Goal: Information Seeking & Learning: Learn about a topic

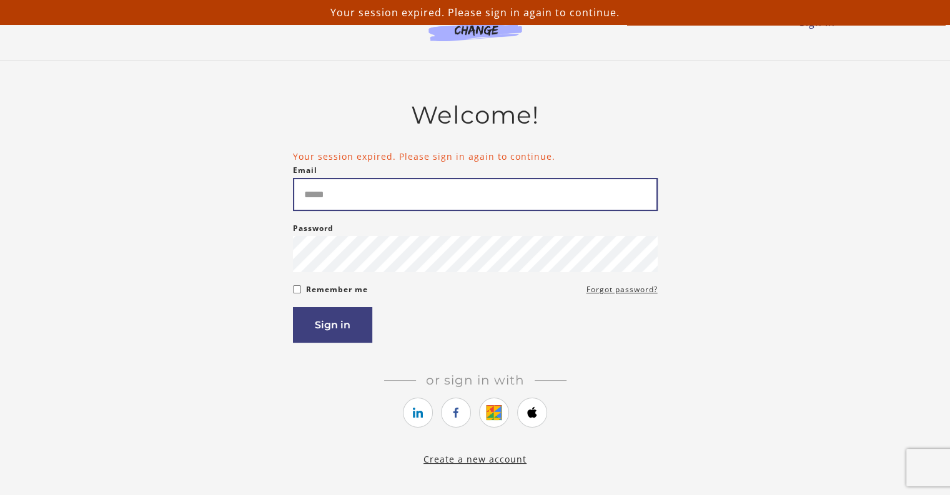
click at [416, 203] on input "Email" at bounding box center [475, 194] width 365 height 33
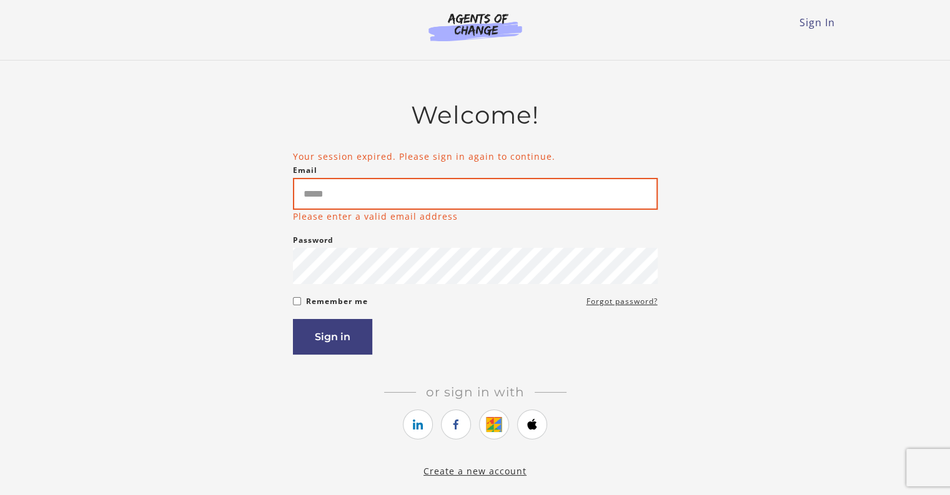
click at [293, 319] on button "Sign in" at bounding box center [332, 337] width 79 height 36
type input "**********"
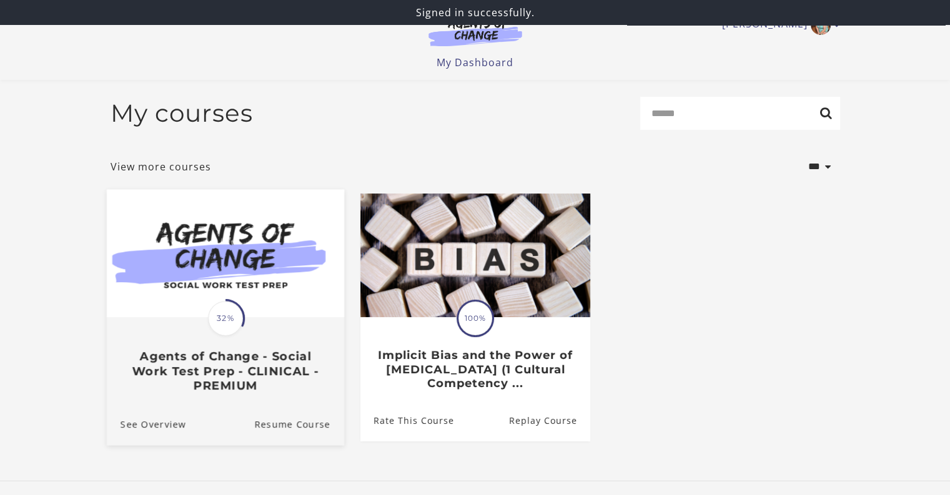
scroll to position [62, 0]
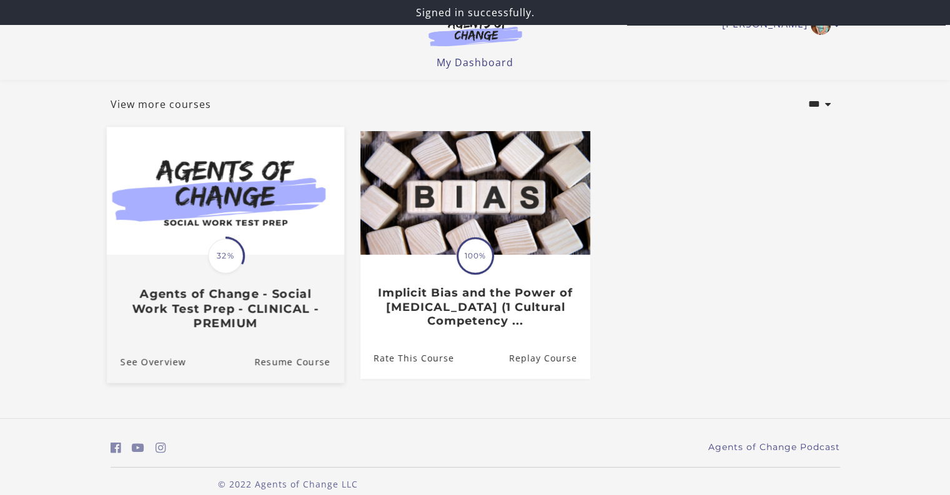
click at [229, 261] on span "32%" at bounding box center [225, 256] width 35 height 35
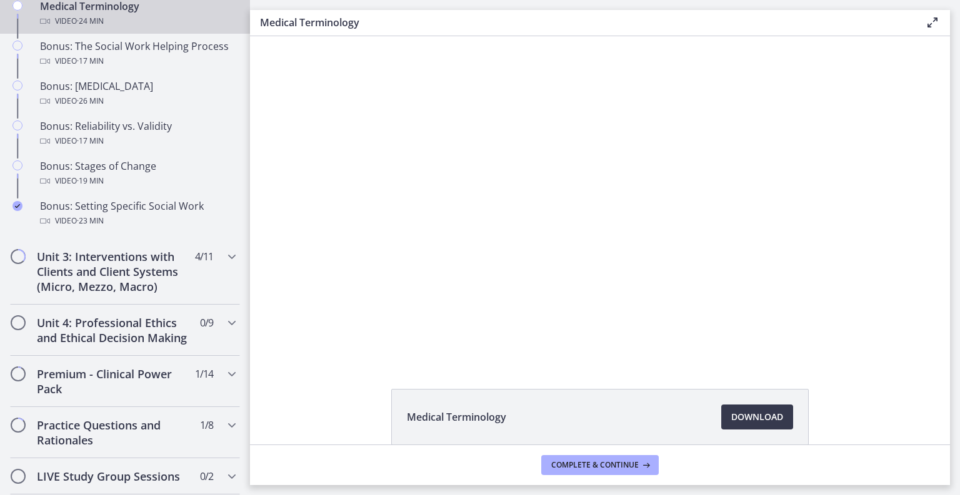
scroll to position [1062, 0]
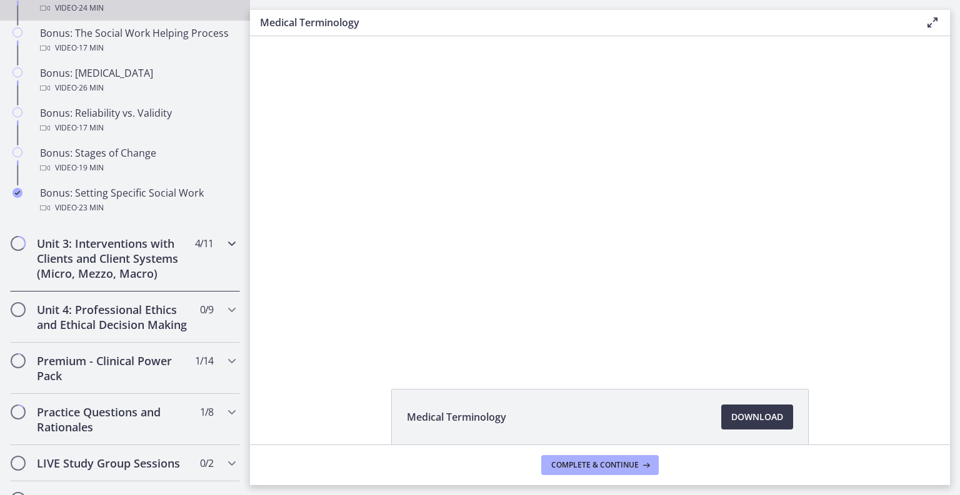
click at [123, 271] on h2 "Unit 3: Interventions with Clients and Client Systems (Micro, Mezzo, Macro)" at bounding box center [113, 258] width 152 height 45
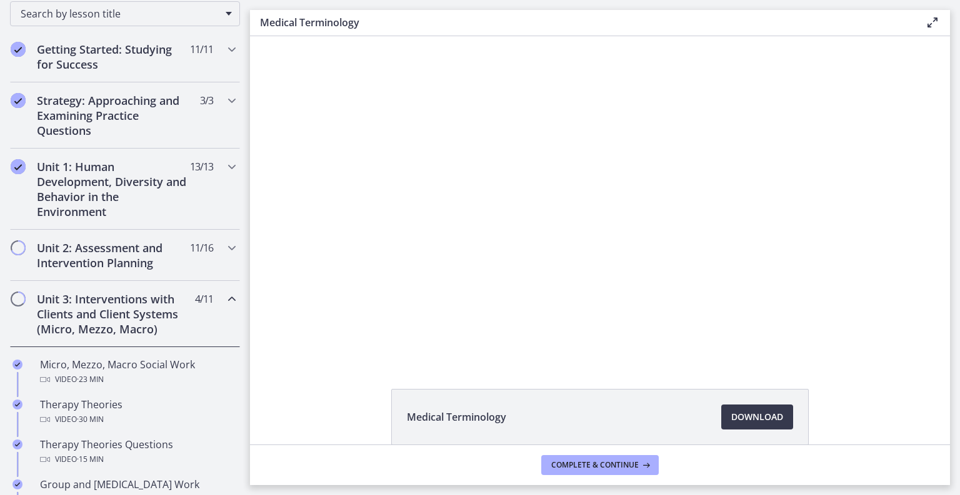
scroll to position [249, 0]
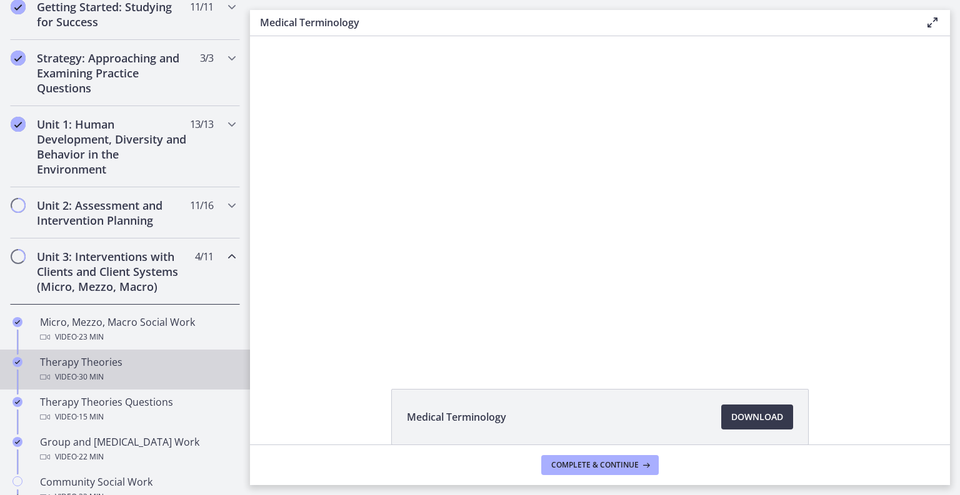
click at [71, 363] on div "Therapy Theories Video · 30 min" at bounding box center [137, 370] width 195 height 30
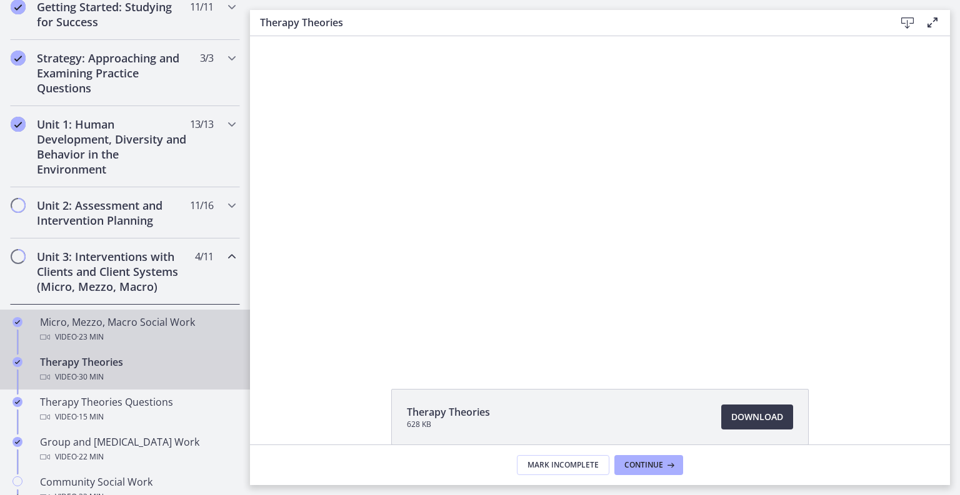
click at [88, 336] on span "· 23 min" at bounding box center [90, 337] width 27 height 15
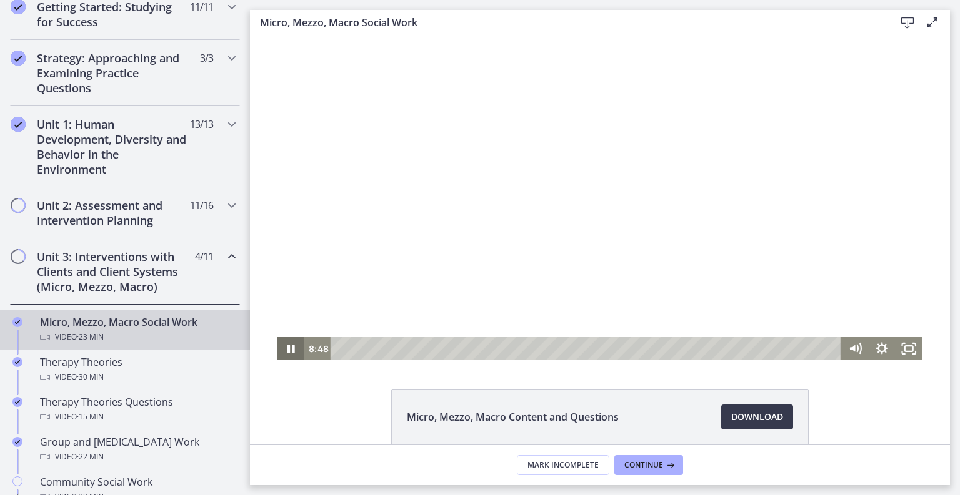
click at [286, 348] on icon "Pause" at bounding box center [290, 348] width 27 height 23
click at [289, 348] on icon "Play Video" at bounding box center [292, 348] width 7 height 9
click at [286, 348] on icon "Pause" at bounding box center [290, 348] width 27 height 23
